Goal: Task Accomplishment & Management: Manage account settings

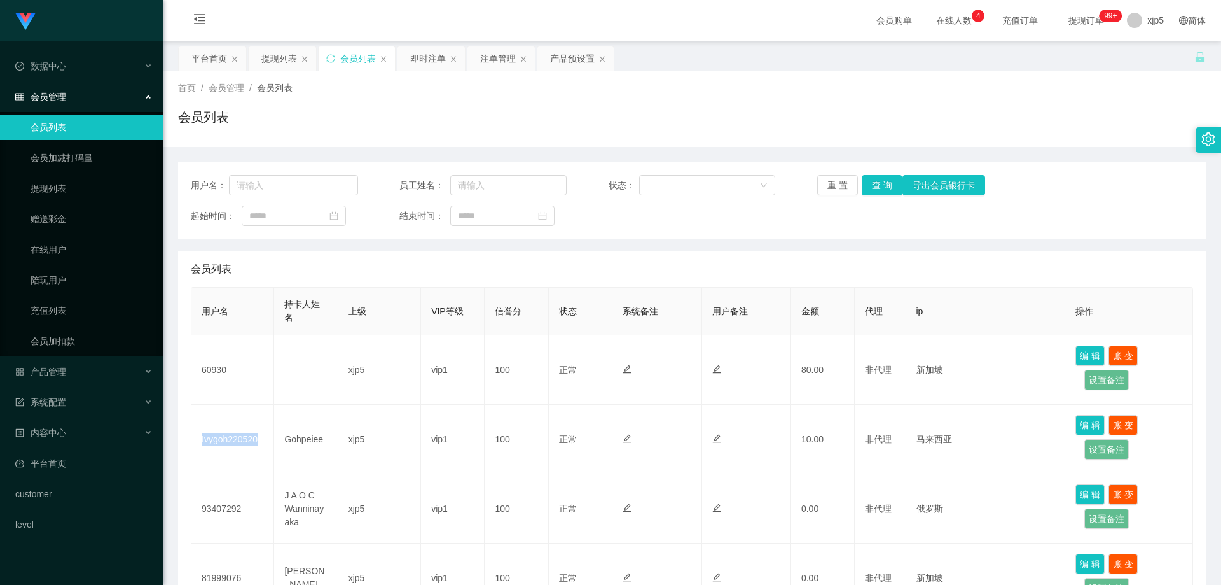
scroll to position [64, 0]
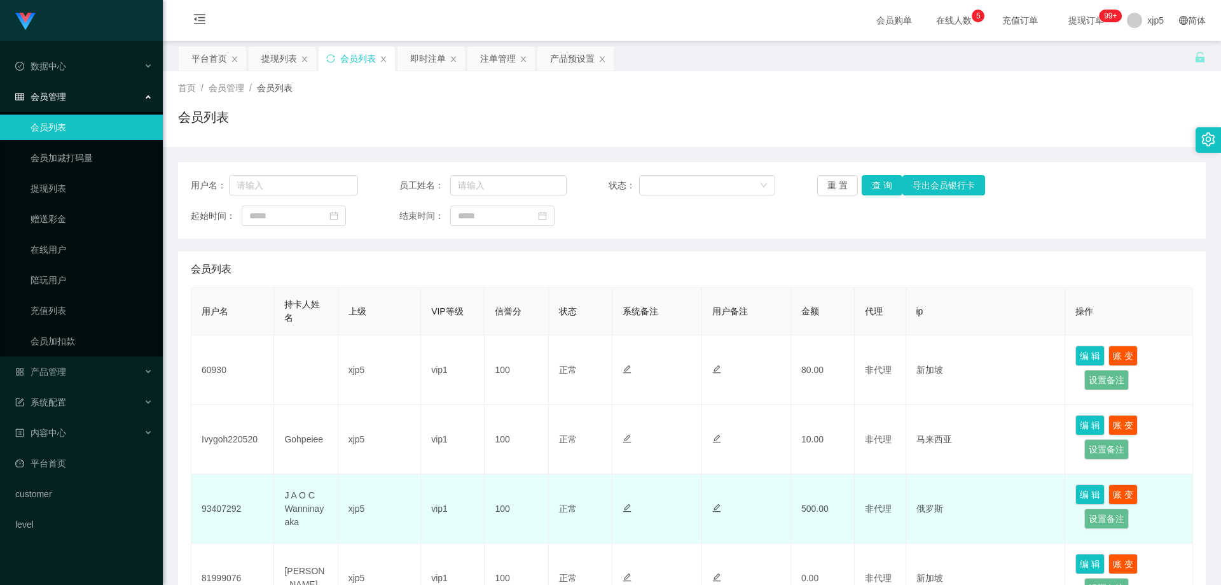
scroll to position [64, 0]
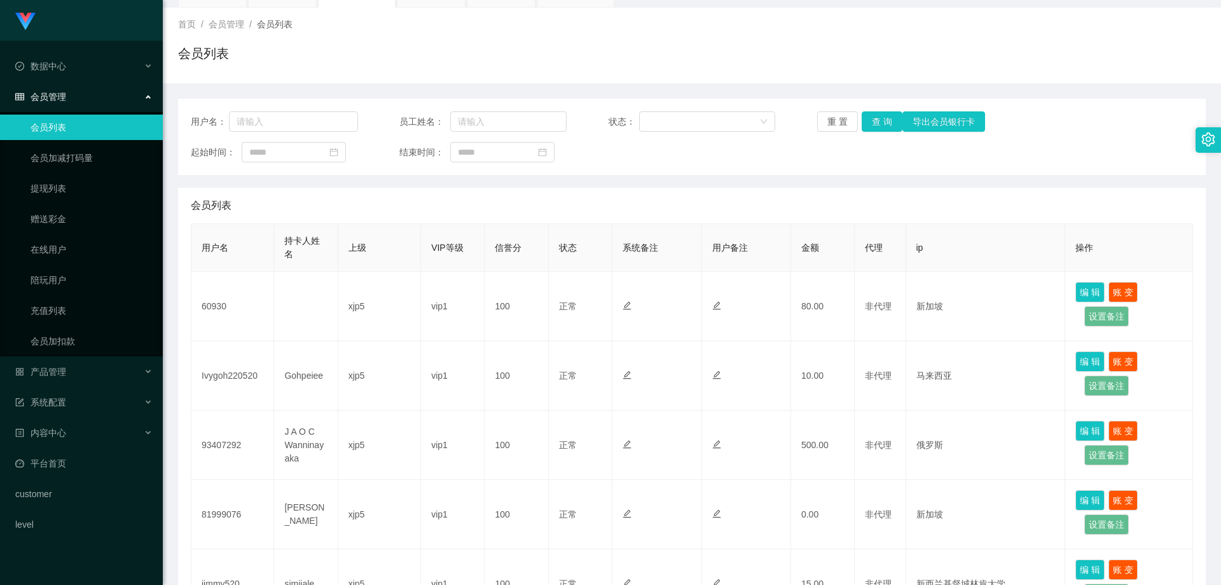
click at [78, 127] on link "会员列表" at bounding box center [92, 126] width 122 height 25
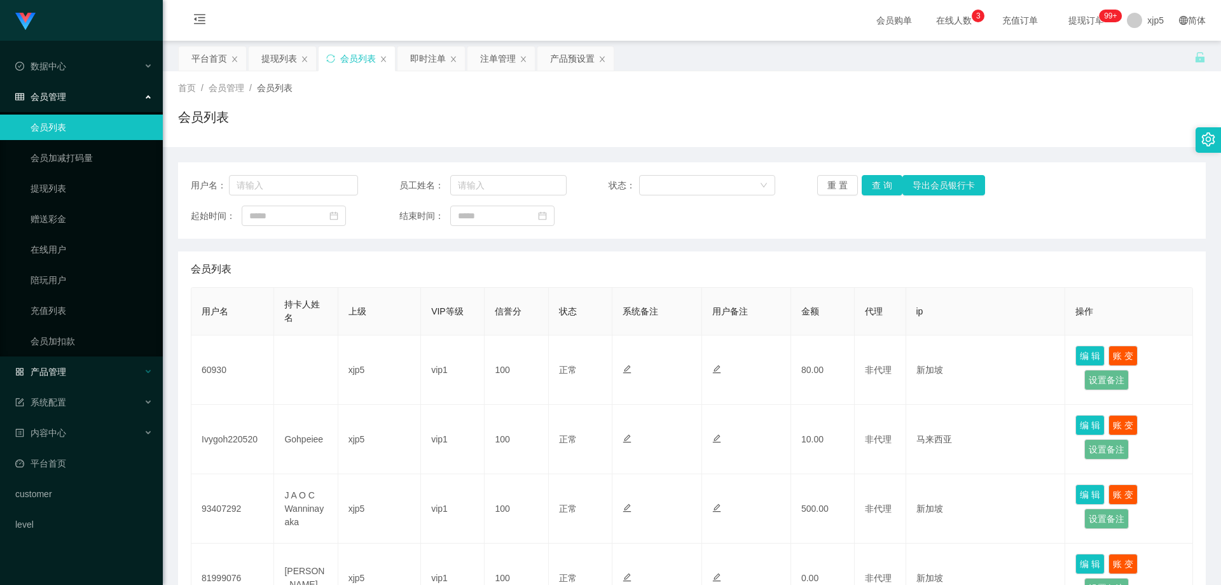
scroll to position [127, 0]
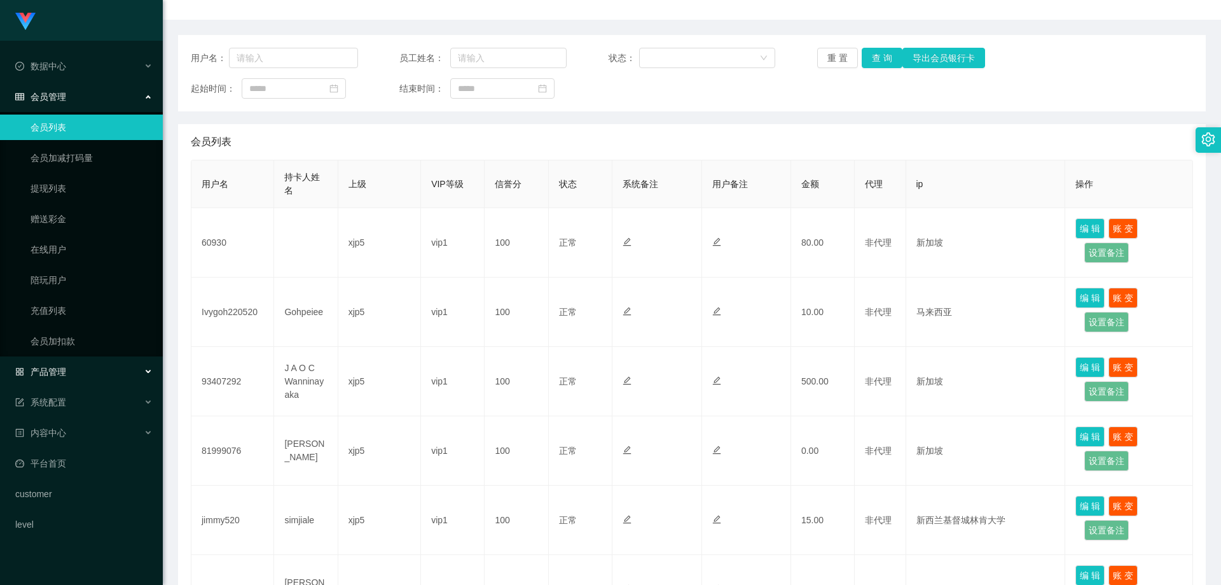
click at [79, 372] on div "产品管理" at bounding box center [81, 371] width 163 height 25
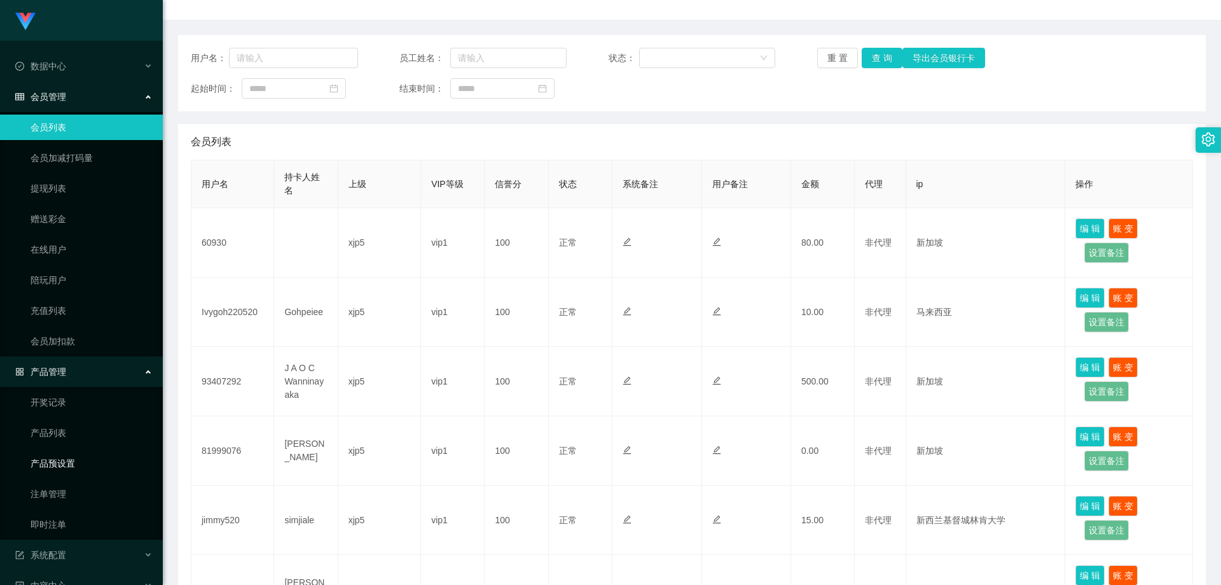
click at [72, 471] on link "产品预设置" at bounding box center [92, 462] width 122 height 25
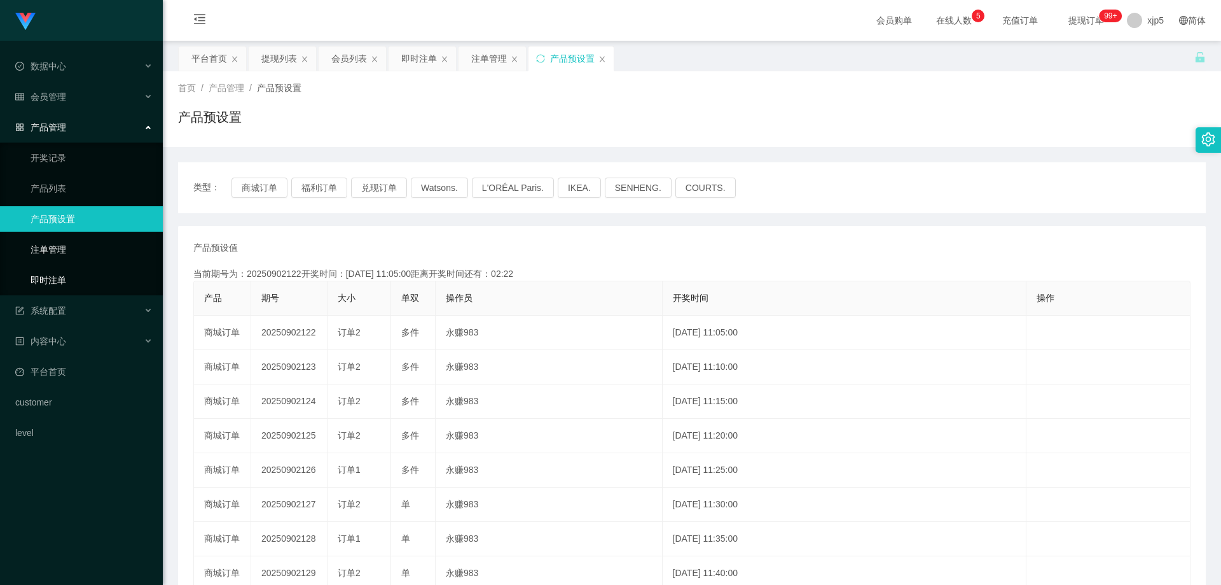
click at [87, 286] on link "即时注单" at bounding box center [92, 279] width 122 height 25
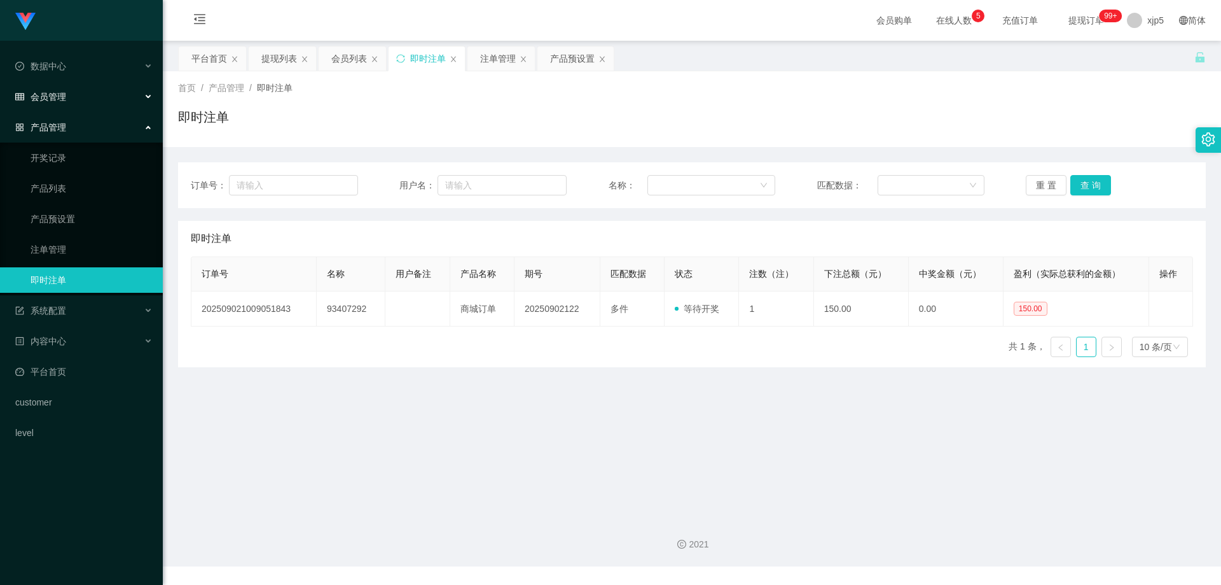
click at [69, 94] on div "会员管理" at bounding box center [81, 96] width 163 height 25
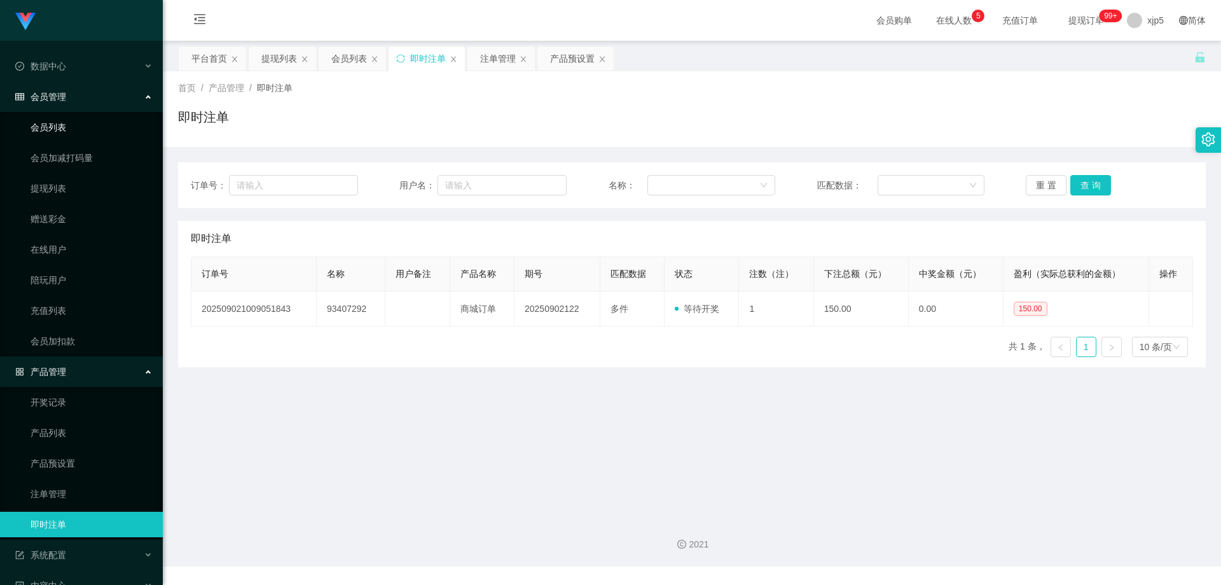
click at [59, 122] on link "会员列表" at bounding box center [92, 126] width 122 height 25
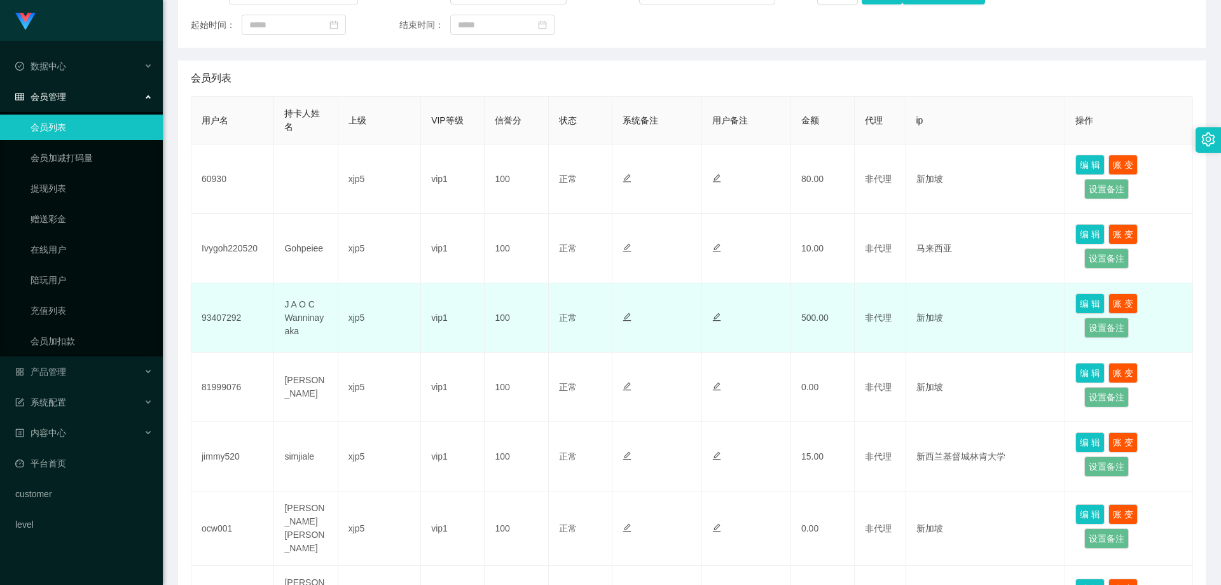
scroll to position [254, 0]
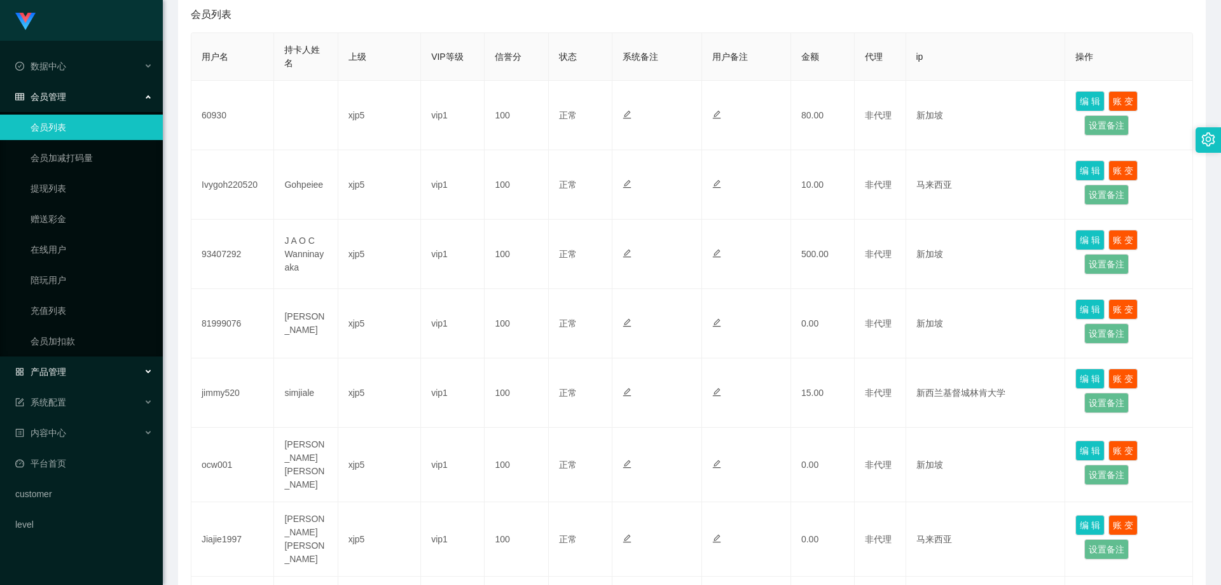
click at [79, 375] on div "产品管理" at bounding box center [81, 371] width 163 height 25
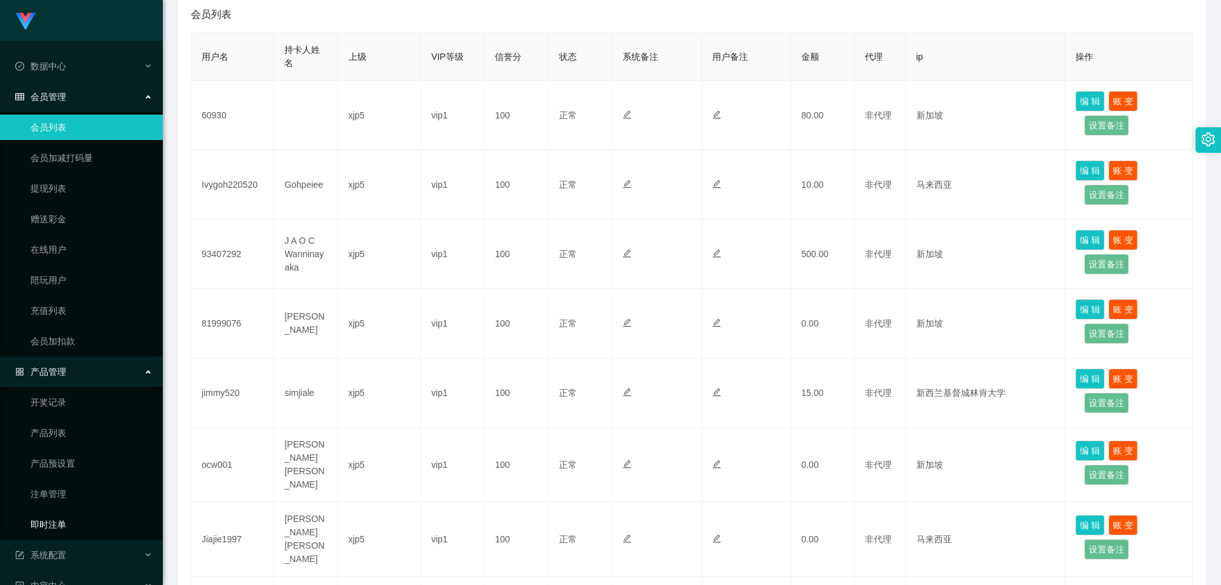
click at [79, 525] on link "即时注单" at bounding box center [92, 523] width 122 height 25
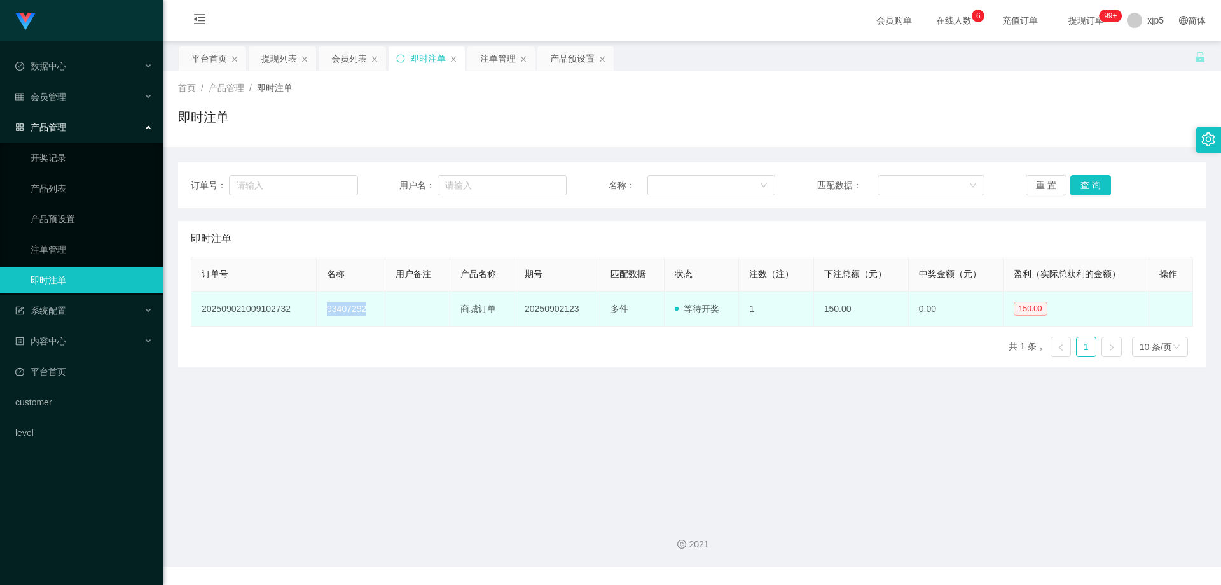
drag, startPoint x: 377, startPoint y: 312, endPoint x: 320, endPoint y: 308, distance: 57.4
click at [320, 308] on td "93407292" at bounding box center [351, 308] width 69 height 35
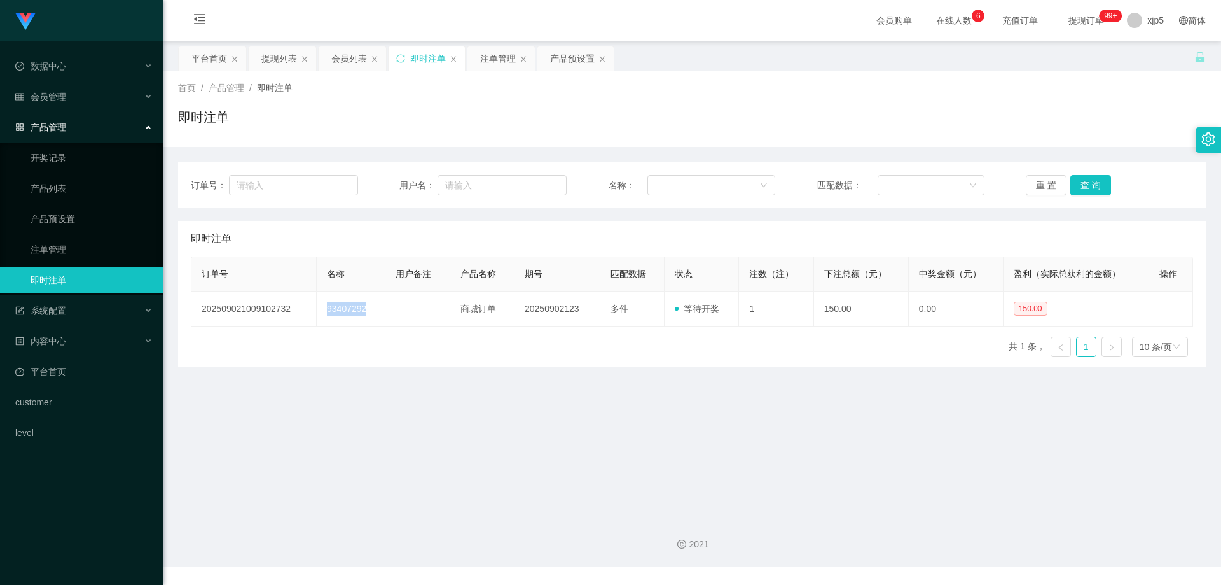
copy td "93407292"
